Goal: Transaction & Acquisition: Purchase product/service

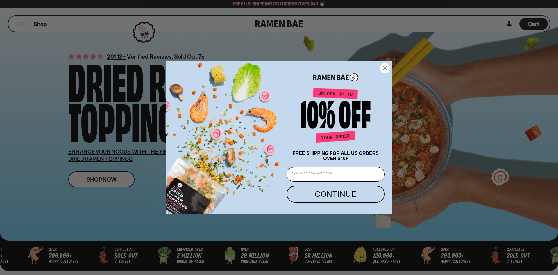
click at [384, 69] on circle "Close dialog" at bounding box center [385, 68] width 10 height 10
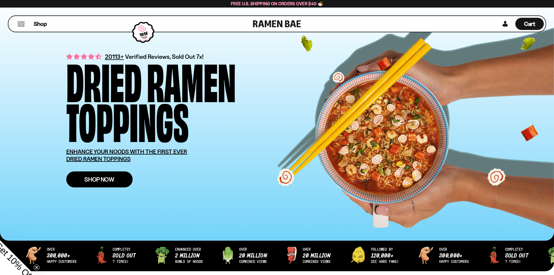
click at [118, 177] on link "Shop Now" at bounding box center [99, 179] width 66 height 16
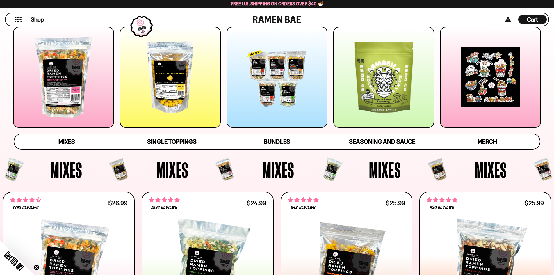
scroll to position [87, 0]
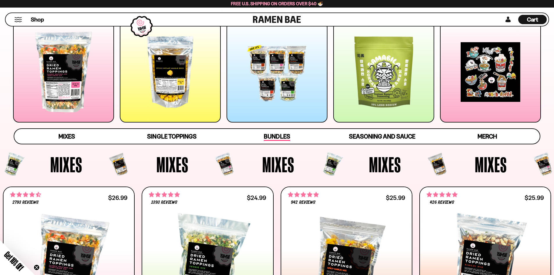
click at [280, 137] on span "Bundles" at bounding box center [277, 137] width 26 height 8
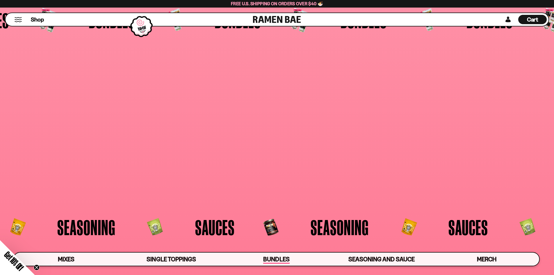
scroll to position [1509, 0]
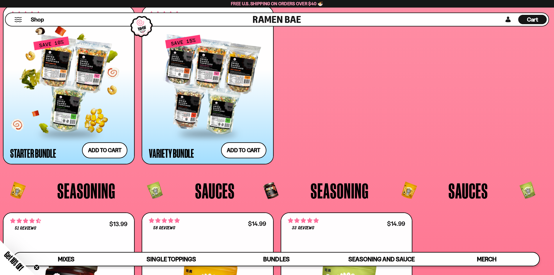
click at [79, 114] on div at bounding box center [68, 84] width 117 height 97
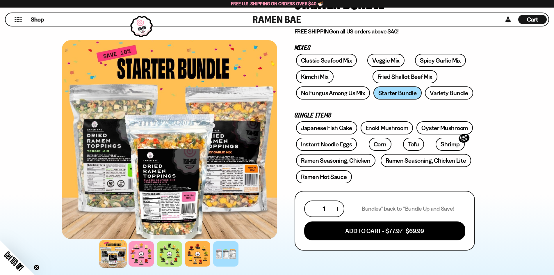
scroll to position [58, 0]
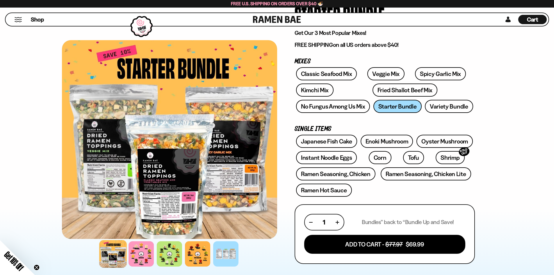
click at [503, 164] on div "FADCB6FD-DFAB-4417-9F21-029242090B77 FADCB6FD-DFAB-4417-9F21-029242090B77 4845 …" at bounding box center [276, 211] width 465 height 462
click at [436, 106] on link "Variety Bundle" at bounding box center [449, 106] width 48 height 13
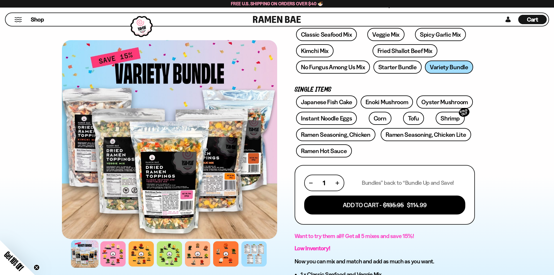
scroll to position [87, 0]
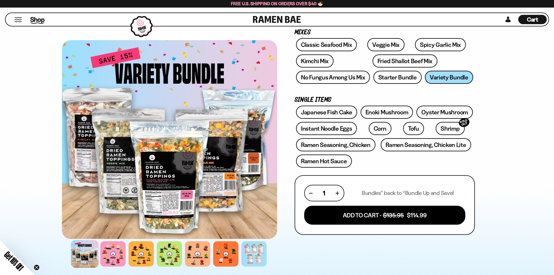
click at [37, 18] on span "Shop" at bounding box center [37, 19] width 14 height 9
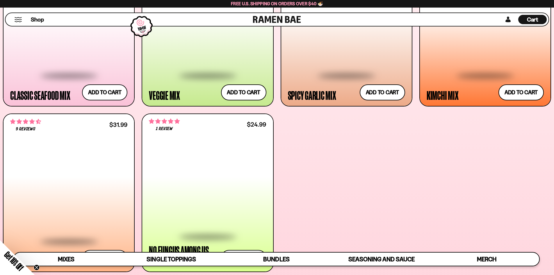
scroll to position [320, 0]
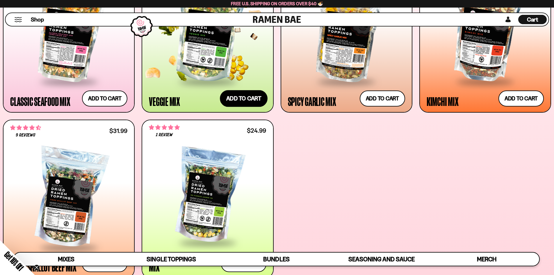
click at [241, 103] on button "Add to cart" at bounding box center [244, 98] width 48 height 17
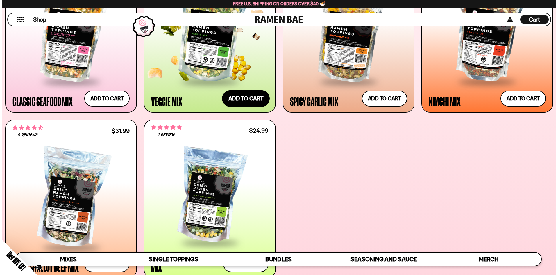
scroll to position [321, 0]
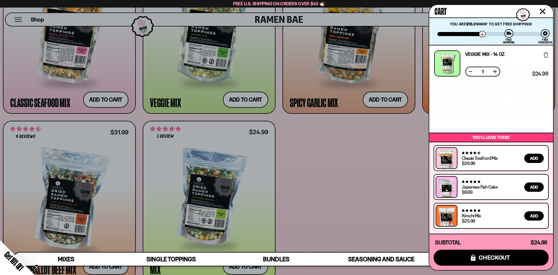
click at [542, 14] on icon "Close cart" at bounding box center [543, 11] width 6 height 6
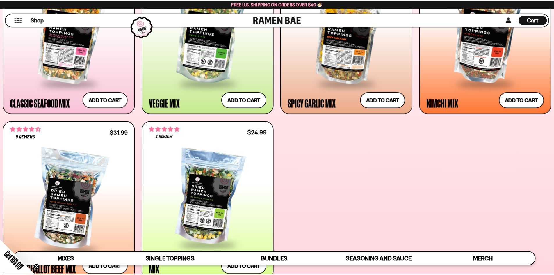
scroll to position [320, 0]
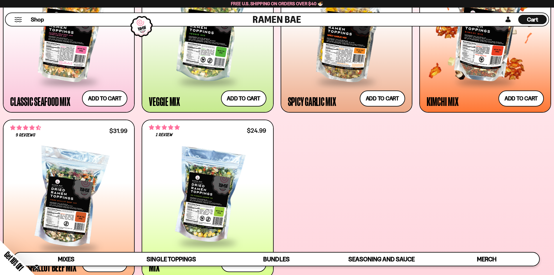
click at [490, 80] on span at bounding box center [484, 82] width 71 height 20
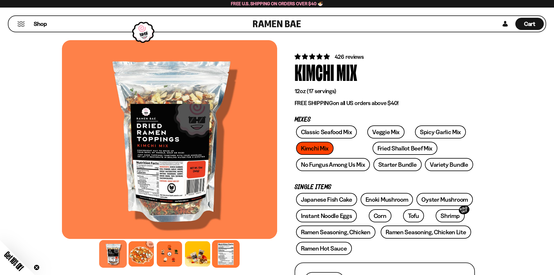
click at [227, 244] on div at bounding box center [226, 254] width 28 height 28
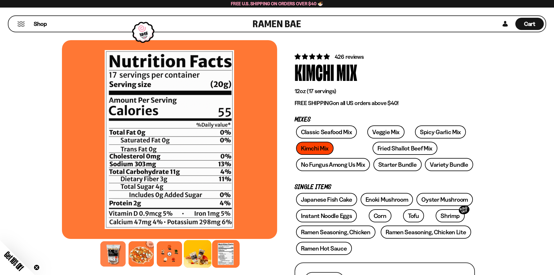
click at [195, 249] on div at bounding box center [198, 254] width 28 height 28
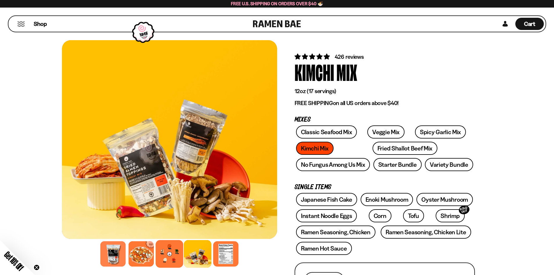
click at [169, 255] on div at bounding box center [170, 254] width 28 height 28
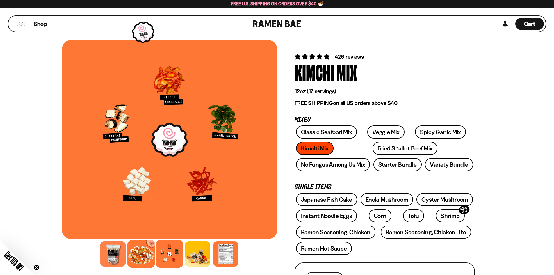
click at [146, 256] on div at bounding box center [141, 254] width 28 height 28
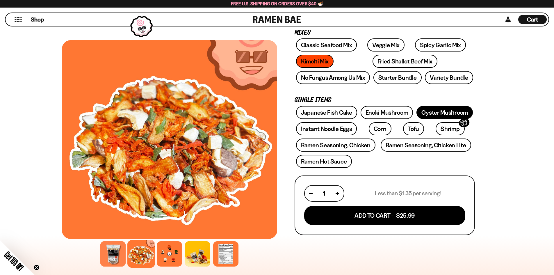
scroll to position [87, 0]
click at [174, 258] on div at bounding box center [170, 254] width 28 height 28
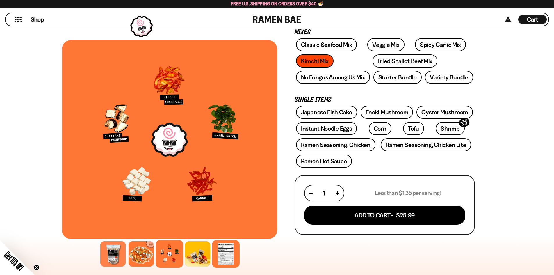
click at [228, 252] on div at bounding box center [226, 254] width 28 height 28
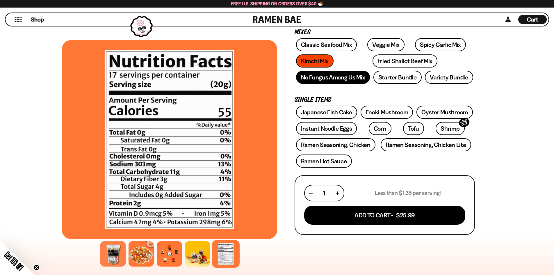
click at [323, 80] on link "No Fungus Among Us Mix" at bounding box center [333, 77] width 74 height 13
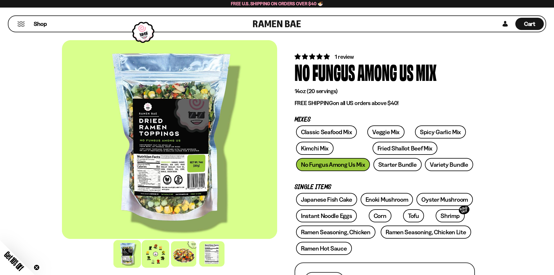
click at [161, 259] on div at bounding box center [156, 254] width 28 height 28
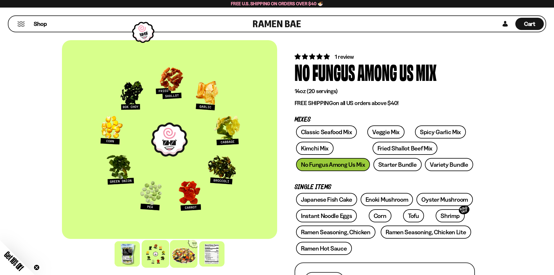
click at [185, 254] on div at bounding box center [184, 254] width 28 height 28
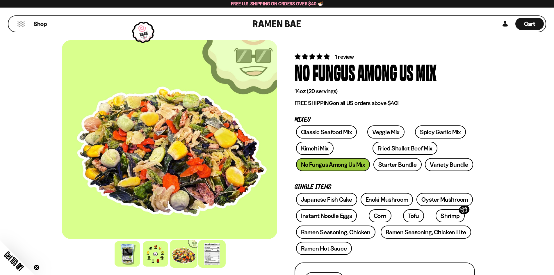
click at [206, 257] on div at bounding box center [212, 254] width 28 height 28
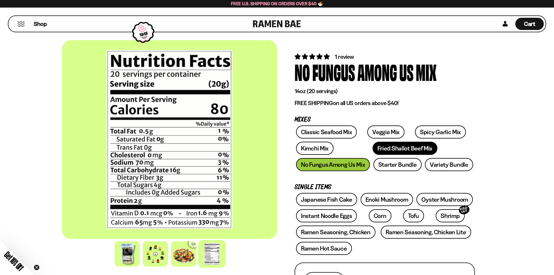
click at [372, 148] on link "Fried Shallot Beef Mix" at bounding box center [404, 148] width 65 height 13
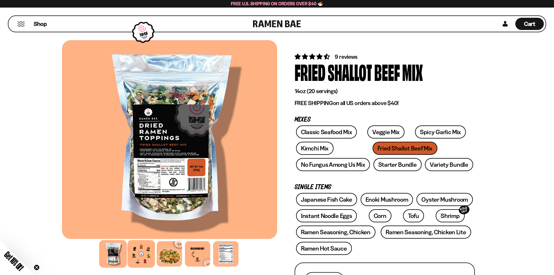
click at [134, 253] on div at bounding box center [141, 254] width 28 height 28
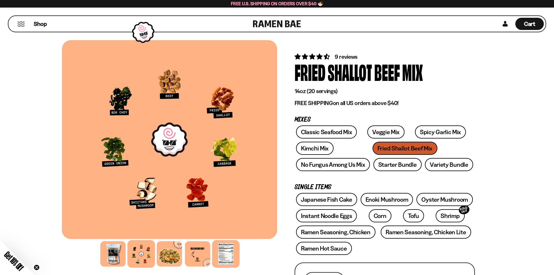
click at [219, 256] on div at bounding box center [226, 254] width 28 height 28
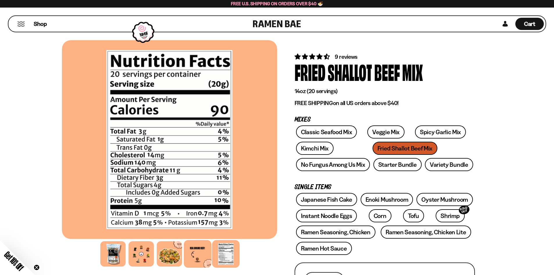
click at [190, 256] on div at bounding box center [198, 254] width 28 height 28
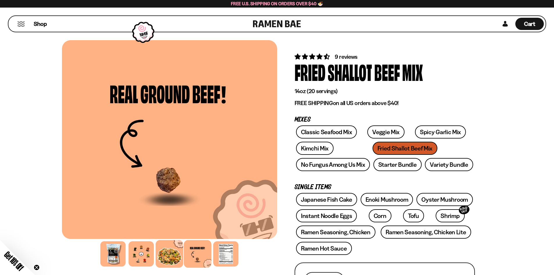
click at [172, 256] on div at bounding box center [170, 254] width 28 height 28
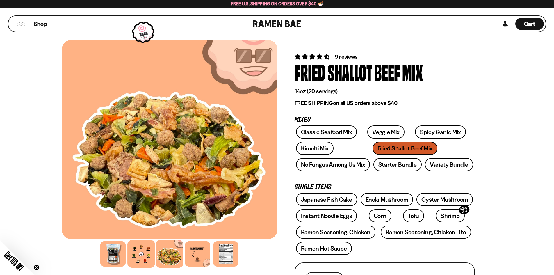
click at [143, 262] on div at bounding box center [141, 254] width 28 height 28
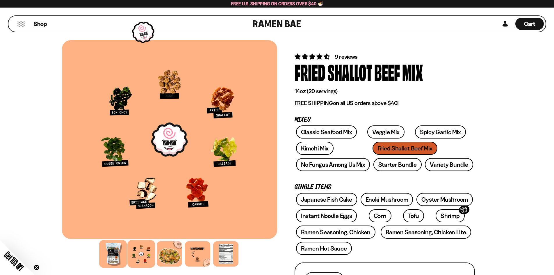
click at [111, 260] on div at bounding box center [113, 254] width 28 height 28
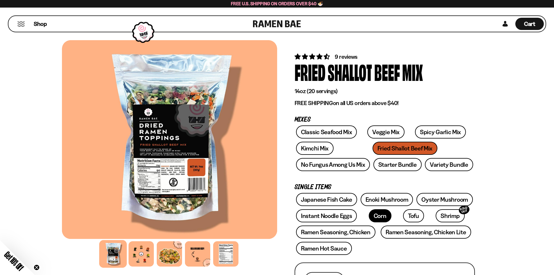
click at [372, 216] on link "Corn" at bounding box center [380, 215] width 23 height 13
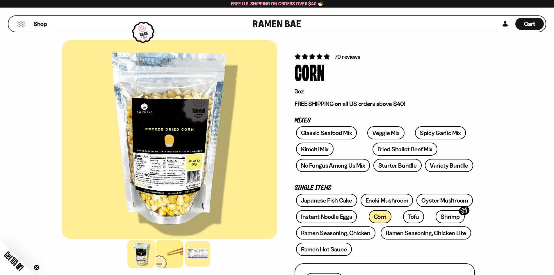
click at [170, 260] on div at bounding box center [170, 254] width 28 height 28
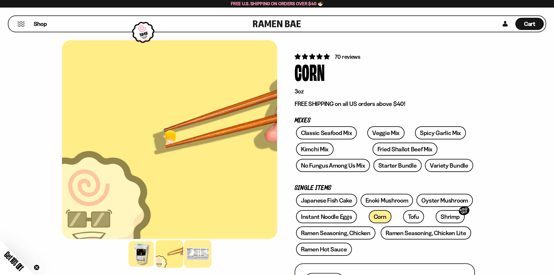
click at [200, 257] on div at bounding box center [198, 254] width 28 height 28
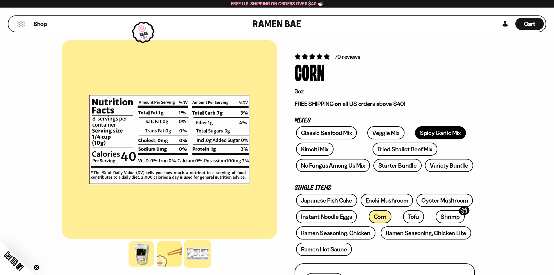
click at [418, 132] on link "Spicy Garlic Mix" at bounding box center [440, 132] width 51 height 13
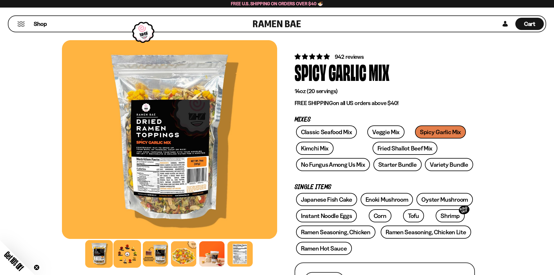
click at [134, 258] on div at bounding box center [127, 254] width 28 height 28
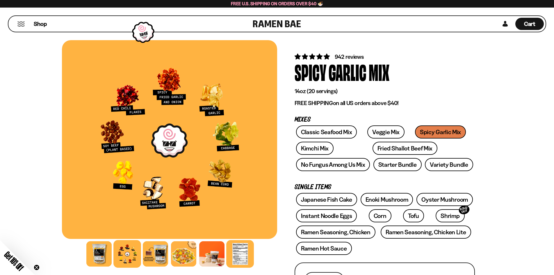
click at [239, 256] on div at bounding box center [240, 254] width 28 height 28
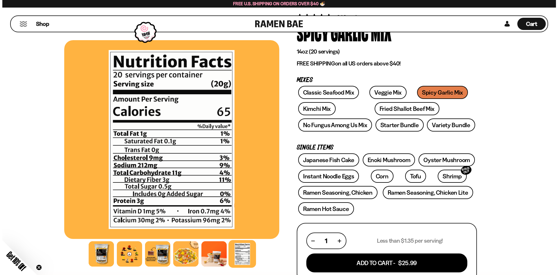
scroll to position [58, 0]
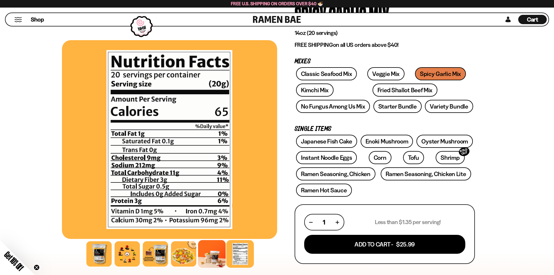
click at [213, 260] on div at bounding box center [212, 254] width 28 height 28
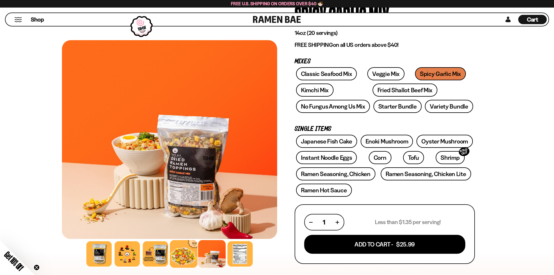
click at [189, 265] on div at bounding box center [184, 254] width 28 height 28
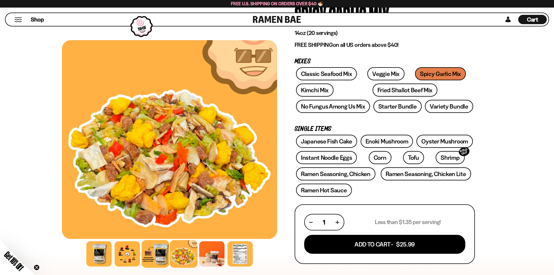
click at [163, 264] on div at bounding box center [156, 254] width 28 height 28
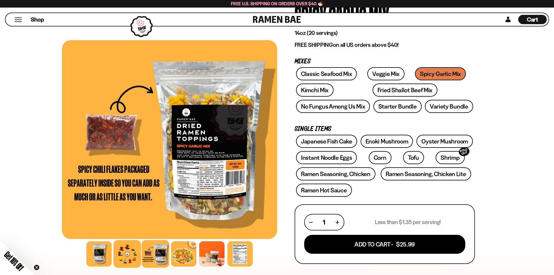
click at [121, 259] on div at bounding box center [127, 254] width 28 height 28
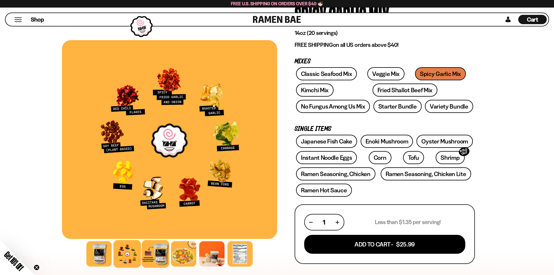
click at [153, 256] on div at bounding box center [156, 254] width 28 height 28
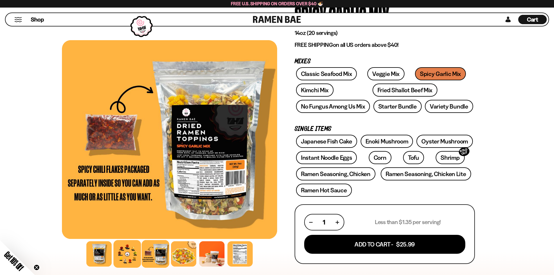
click at [129, 259] on div at bounding box center [127, 254] width 28 height 28
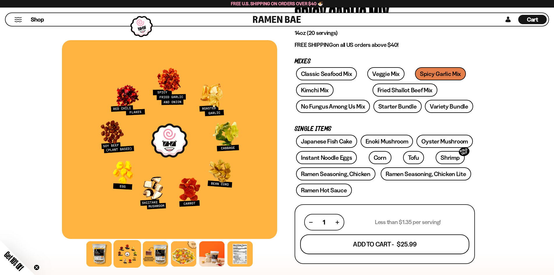
click at [365, 244] on button "Add To Cart - $25.99" at bounding box center [384, 244] width 169 height 20
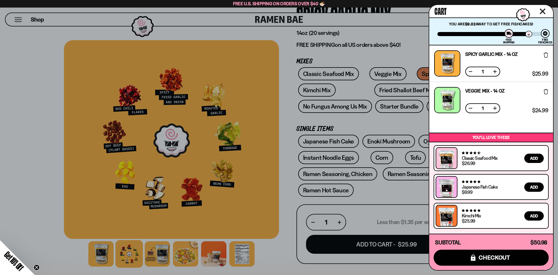
click at [363, 91] on div at bounding box center [279, 137] width 558 height 275
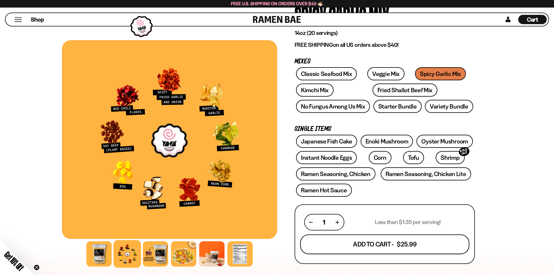
click at [383, 239] on button "Add To Cart - $25.99" at bounding box center [384, 244] width 169 height 20
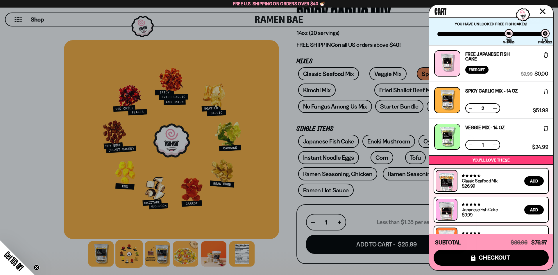
click at [488, 52] on link "Free Japanese Fish Cake" at bounding box center [493, 56] width 56 height 9
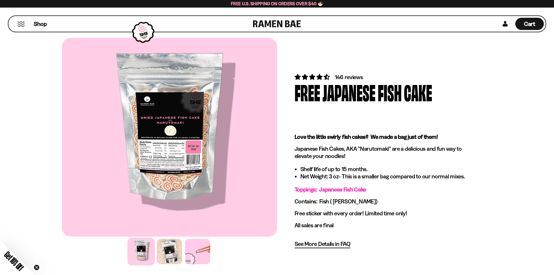
click at [134, 255] on div at bounding box center [141, 251] width 28 height 28
click at [153, 252] on div at bounding box center [141, 251] width 28 height 28
click at [169, 254] on div at bounding box center [170, 251] width 28 height 28
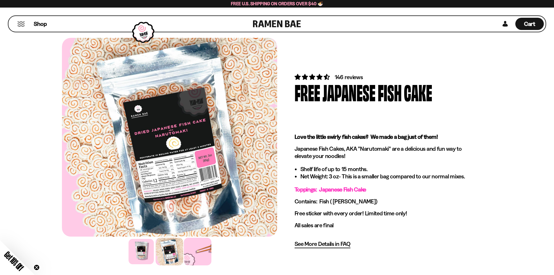
click at [195, 258] on div at bounding box center [198, 251] width 28 height 28
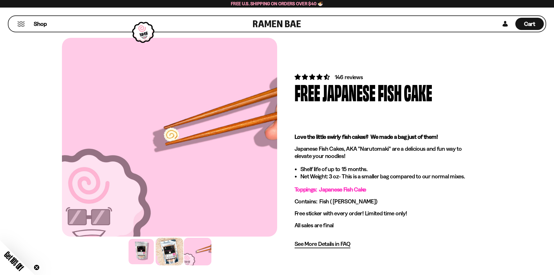
click at [170, 259] on div at bounding box center [170, 251] width 28 height 28
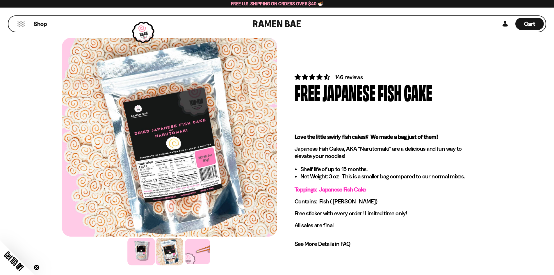
click at [144, 262] on div at bounding box center [141, 251] width 28 height 28
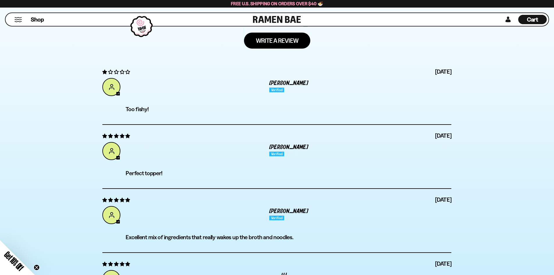
scroll to position [1047, 0]
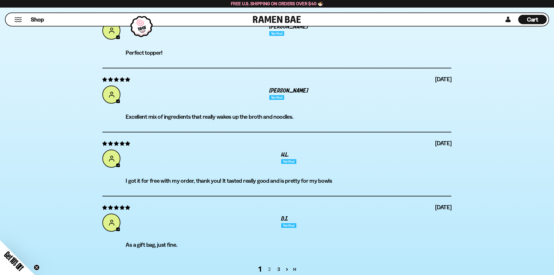
click at [269, 267] on link "2" at bounding box center [269, 268] width 9 height 7
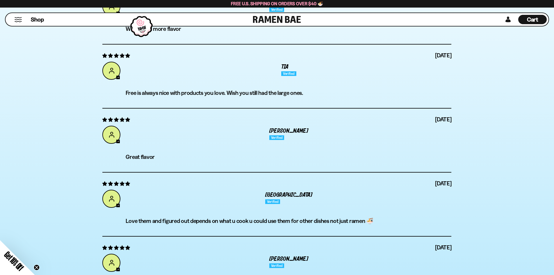
scroll to position [1074, 0]
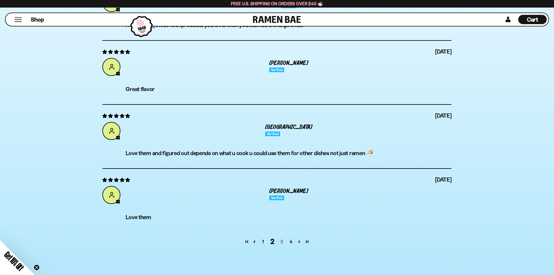
click at [280, 242] on link "3" at bounding box center [281, 241] width 9 height 7
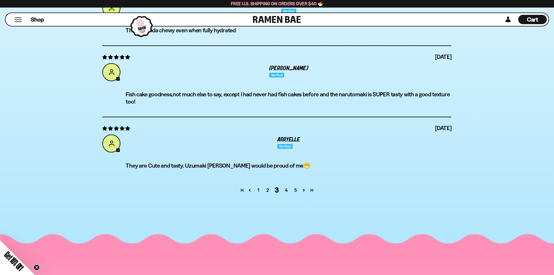
scroll to position [1161, 0]
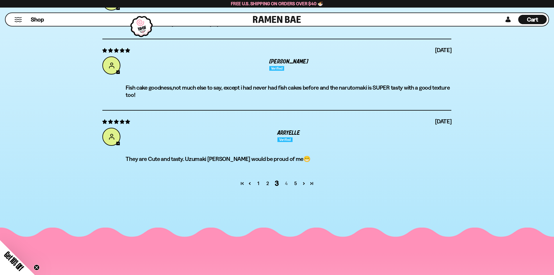
click at [285, 183] on link "4" at bounding box center [285, 183] width 9 height 7
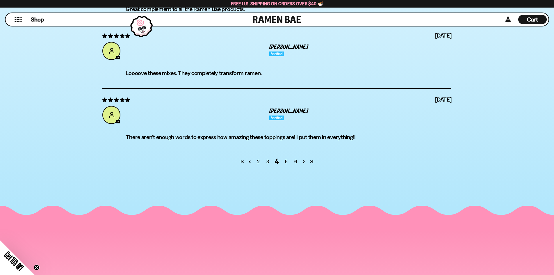
scroll to position [1132, 0]
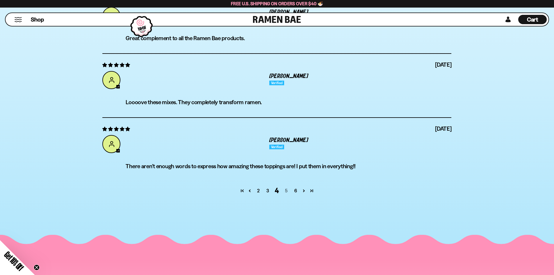
click at [285, 191] on link "5" at bounding box center [285, 190] width 9 height 7
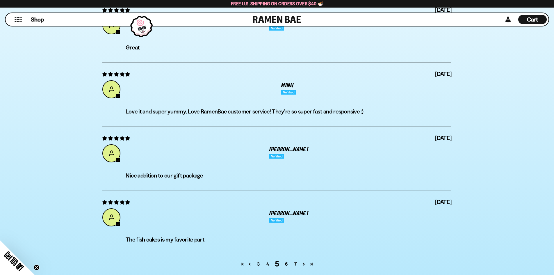
scroll to position [1045, 0]
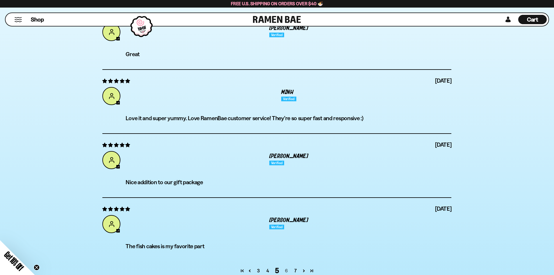
click at [285, 269] on link "6" at bounding box center [285, 270] width 9 height 7
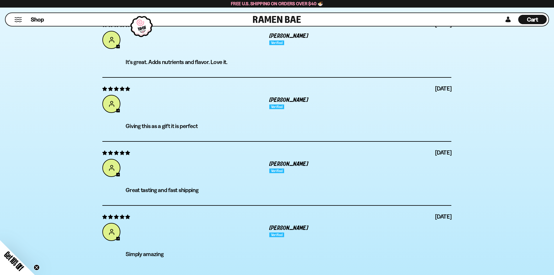
scroll to position [1074, 0]
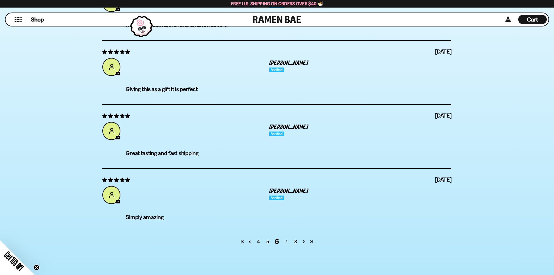
click at [286, 242] on link "7" at bounding box center [285, 241] width 9 height 7
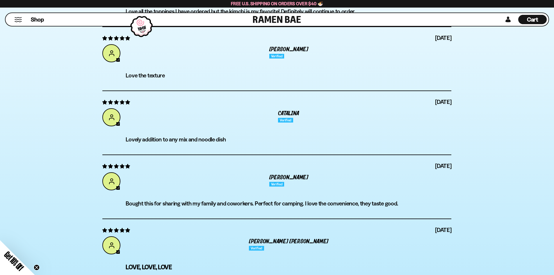
scroll to position [1134, 0]
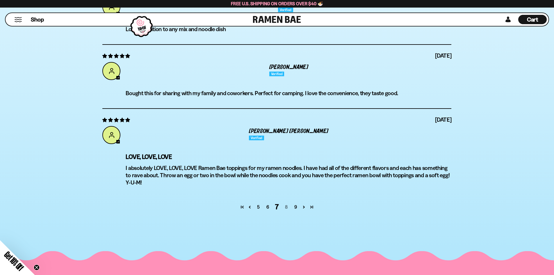
click at [286, 209] on link "8" at bounding box center [285, 206] width 9 height 7
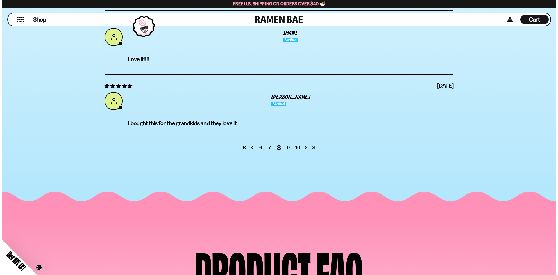
scroll to position [1161, 0]
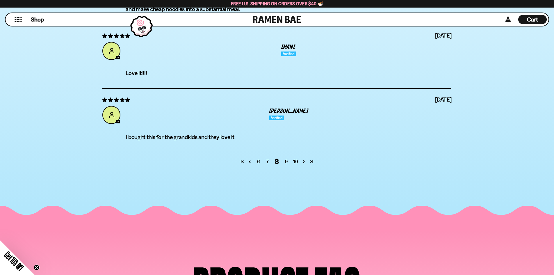
click at [524, 21] on div "Cart D0381C2F-513E-4F90-8A41-6F0A75DCBAAA" at bounding box center [532, 19] width 28 height 9
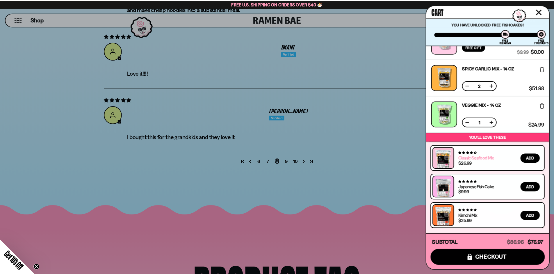
scroll to position [0, 0]
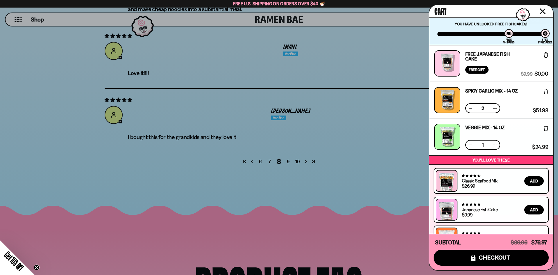
click at [469, 110] on button at bounding box center [471, 108] width 6 height 6
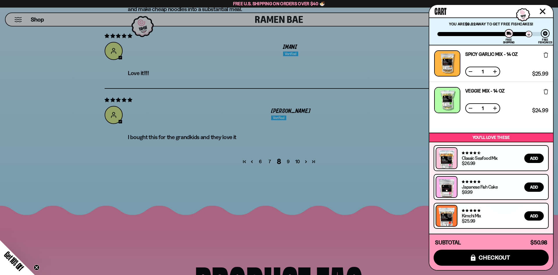
click at [38, 22] on div at bounding box center [279, 137] width 558 height 275
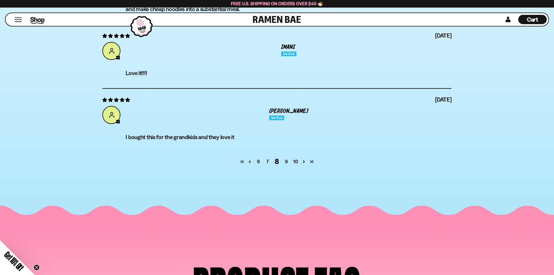
click at [38, 21] on span "Shop" at bounding box center [37, 19] width 14 height 9
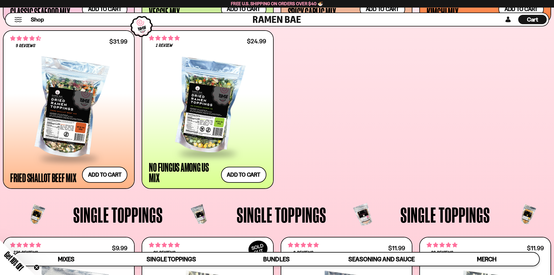
scroll to position [407, 0]
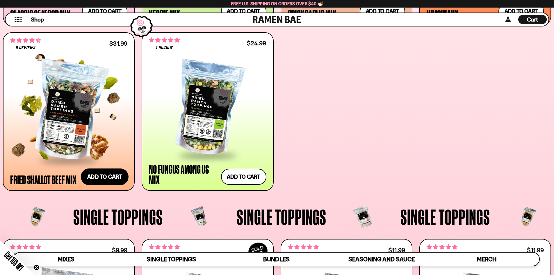
click at [110, 178] on button "Add to cart" at bounding box center [105, 176] width 48 height 17
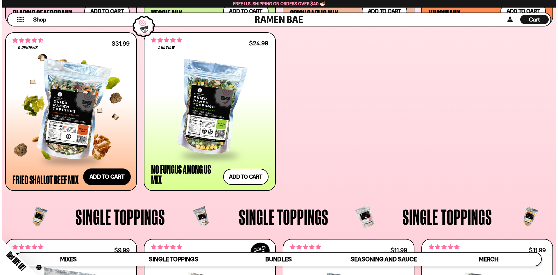
scroll to position [408, 0]
